Goal: Book appointment/travel/reservation

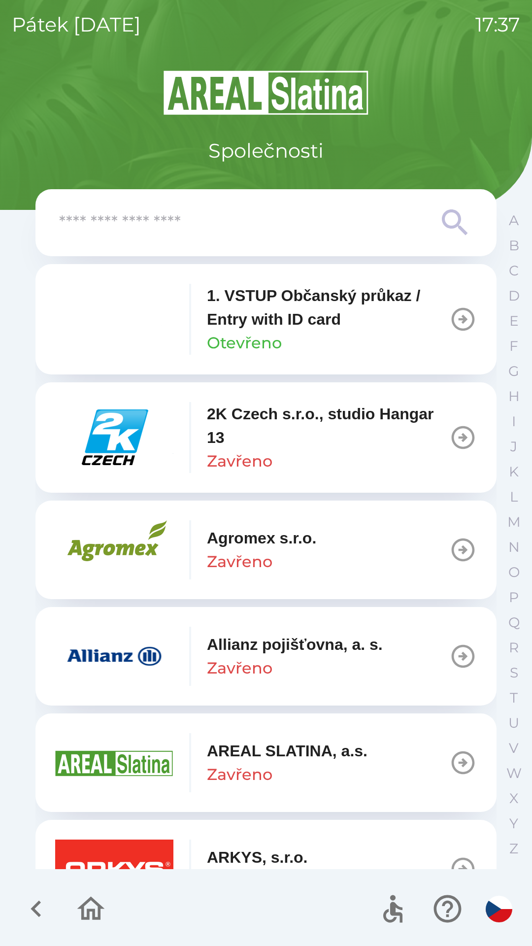
click at [260, 228] on input "text" at bounding box center [246, 222] width 375 height 27
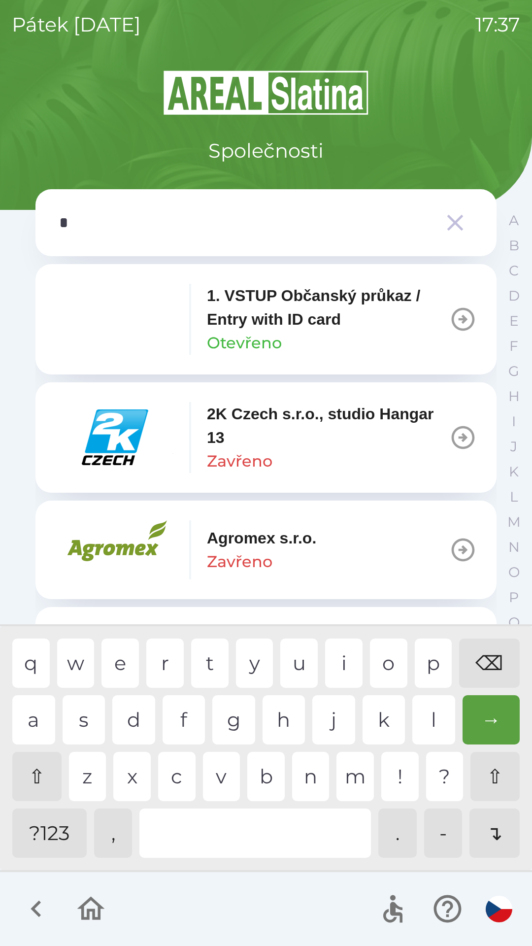
click at [382, 656] on div "o" at bounding box center [388, 663] width 37 height 49
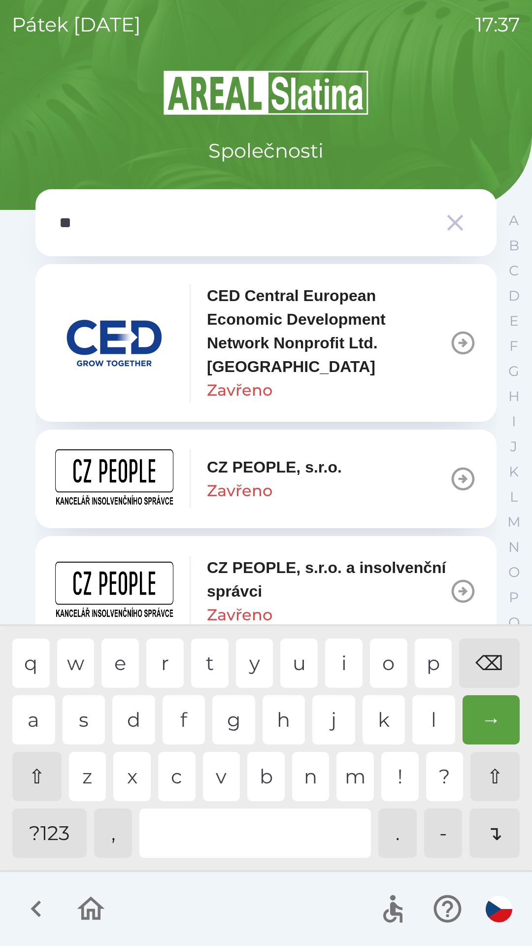
click at [427, 663] on div "p" at bounding box center [433, 663] width 37 height 49
type input "***"
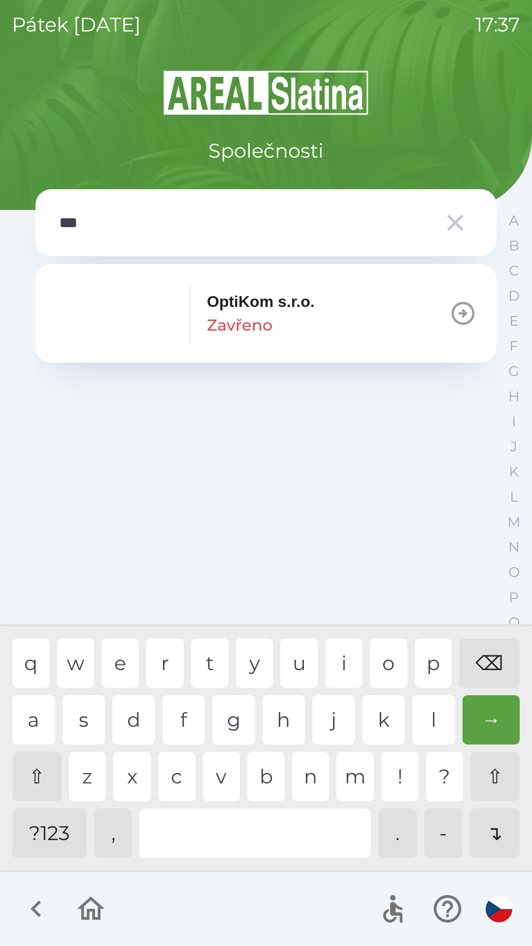
click at [206, 656] on div "t" at bounding box center [209, 663] width 37 height 49
click at [267, 301] on p "OptiKom s.r.o." at bounding box center [261, 302] width 108 height 24
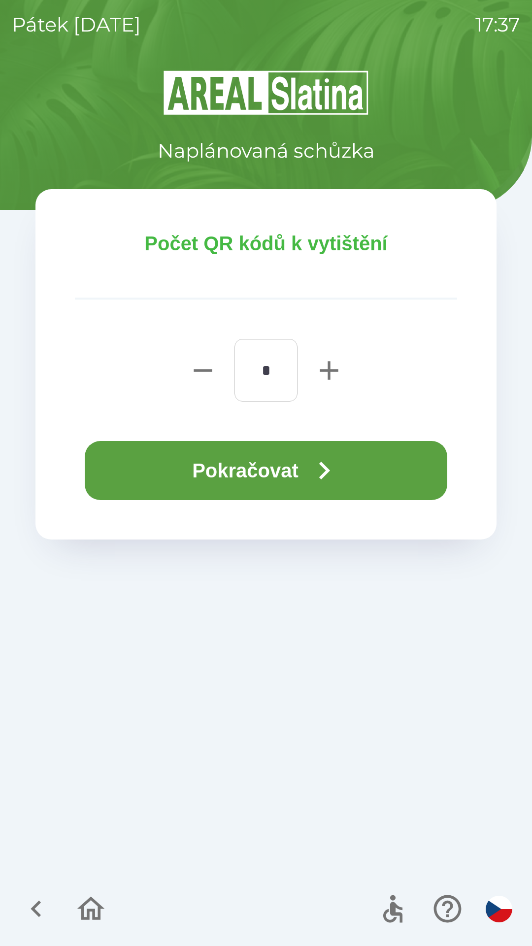
click at [271, 462] on button "Pokračovat" at bounding box center [266, 470] width 363 height 59
